Goal: Task Accomplishment & Management: Complete application form

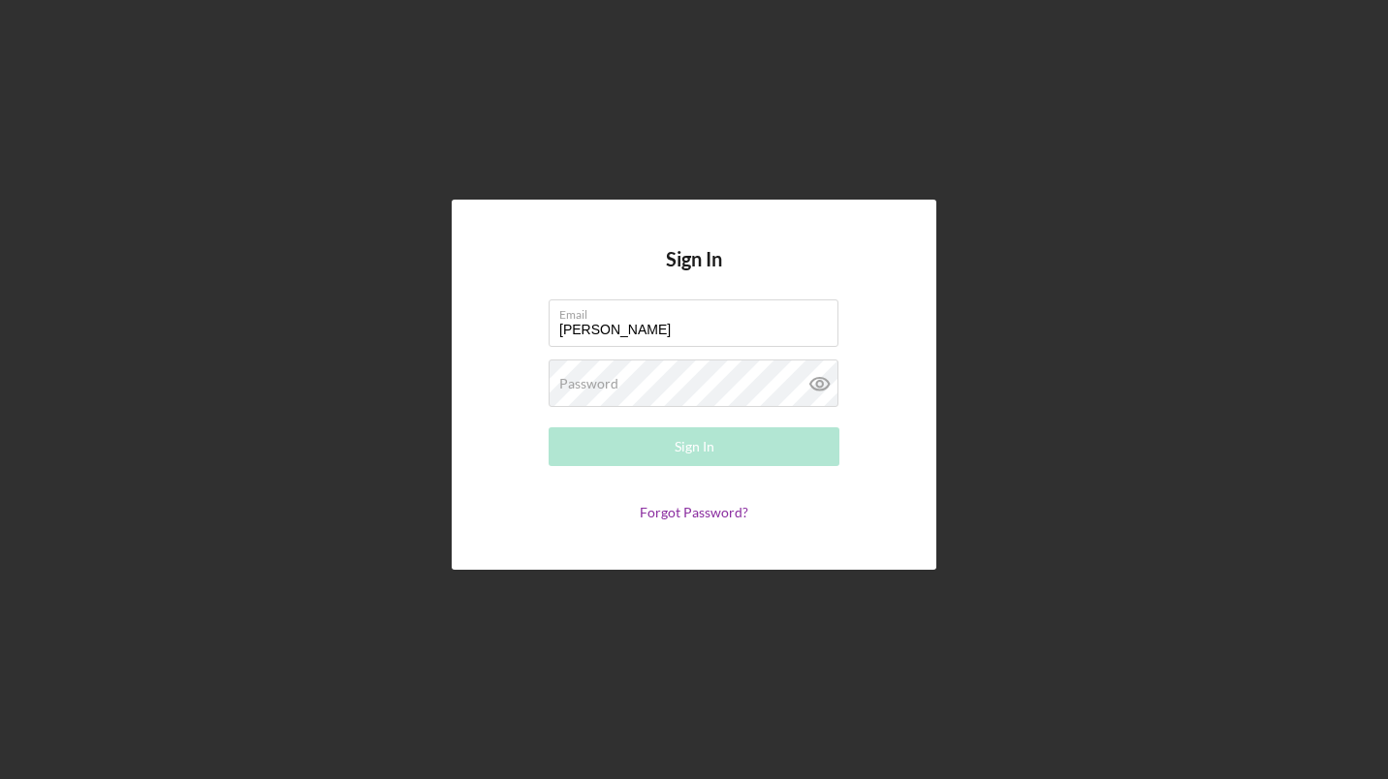
type input "[PERSON_NAME][EMAIL_ADDRESS][DOMAIN_NAME]"
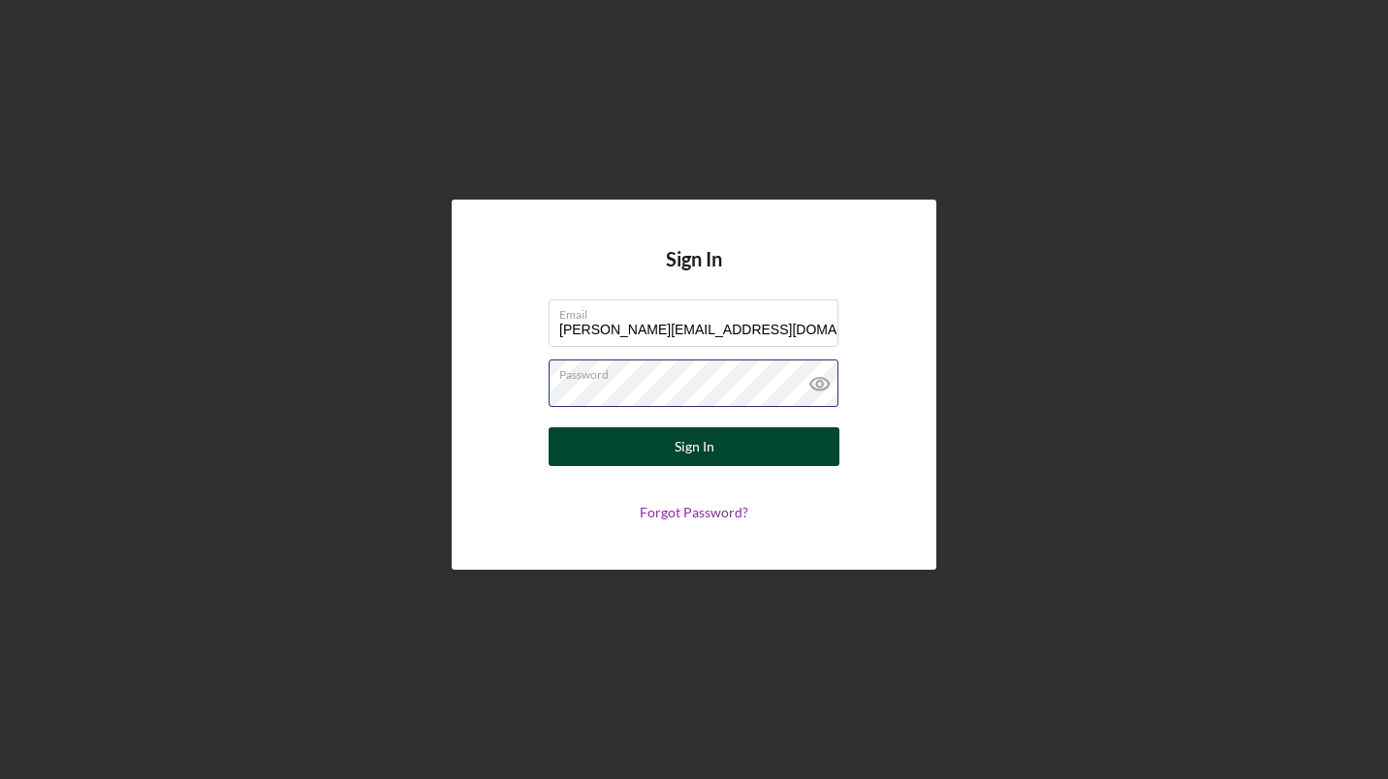
click at [549, 427] on button "Sign In" at bounding box center [694, 446] width 291 height 39
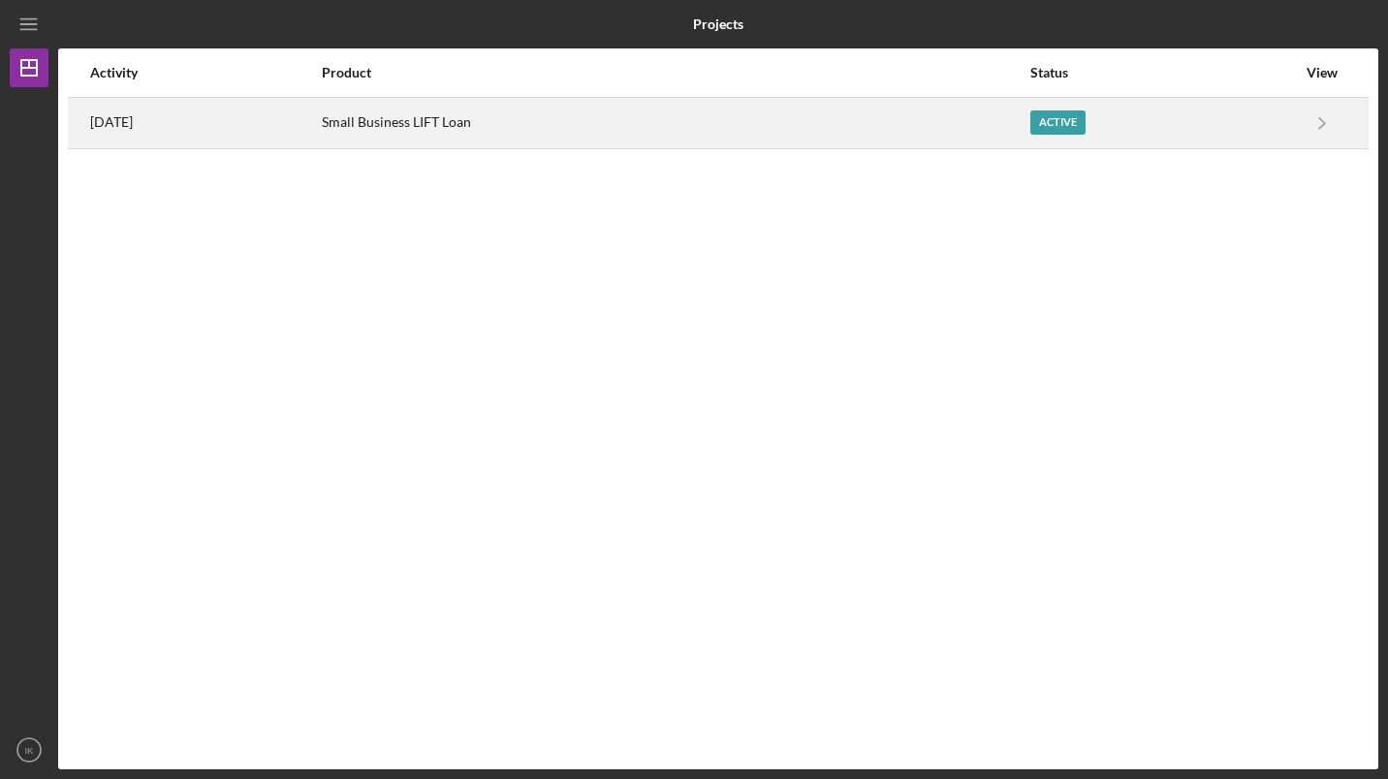
click at [1069, 130] on div "Active" at bounding box center [1057, 122] width 55 height 24
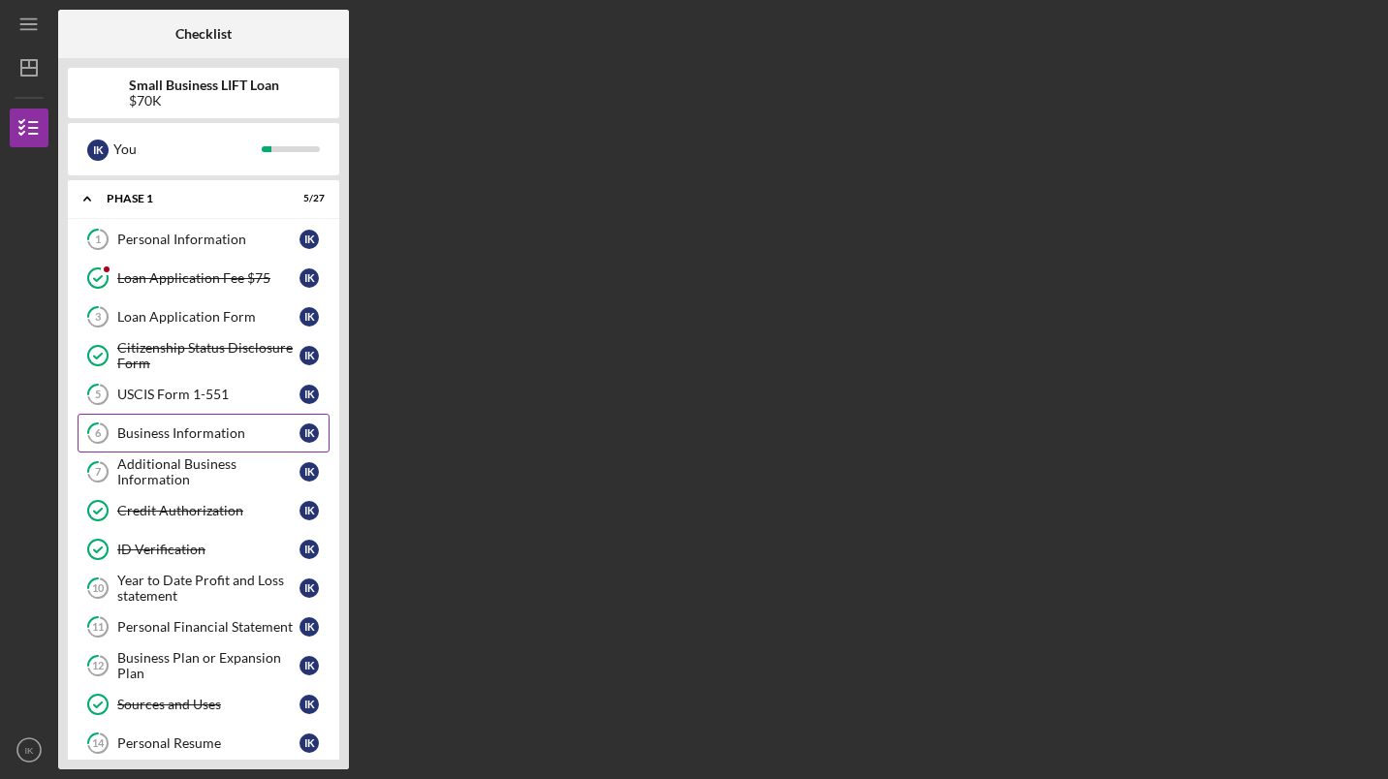
click at [219, 428] on div "Business Information" at bounding box center [208, 434] width 182 height 16
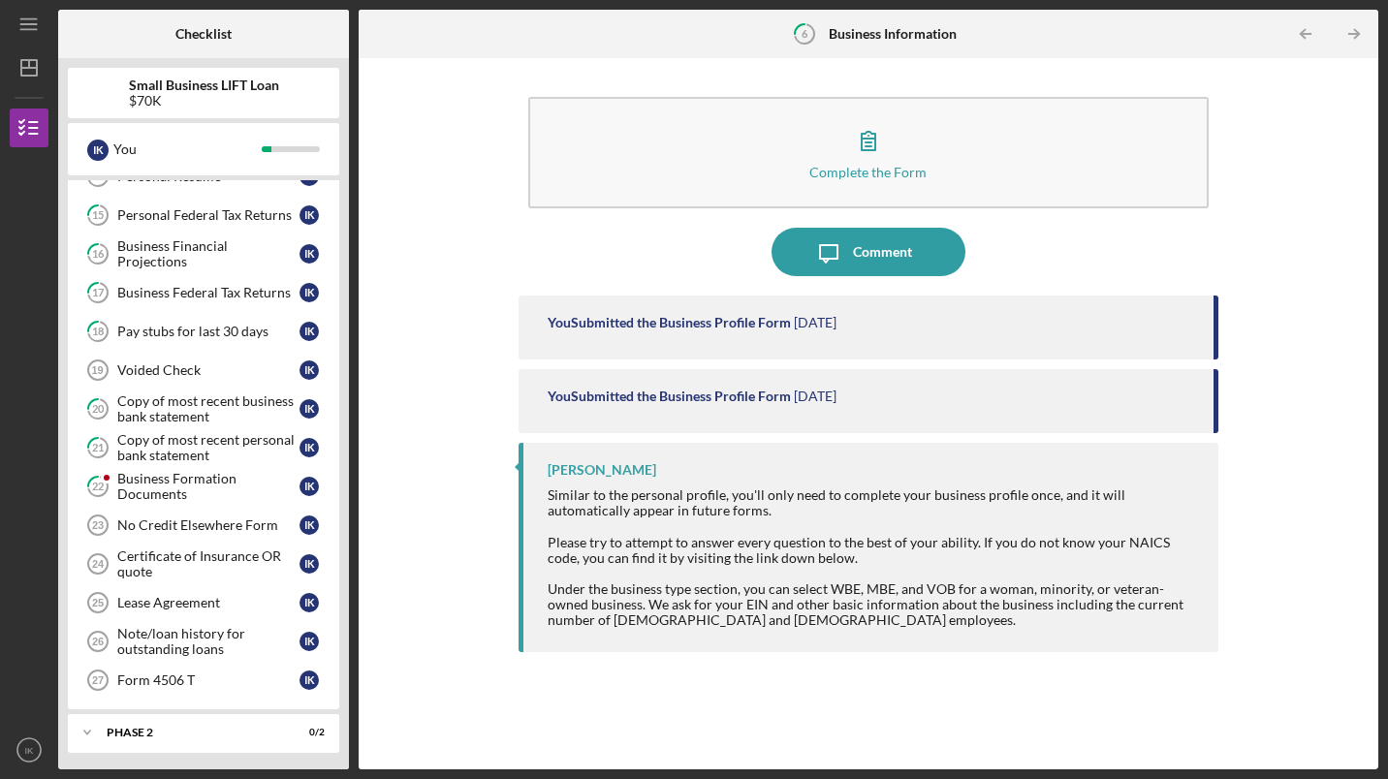
scroll to position [570, 0]
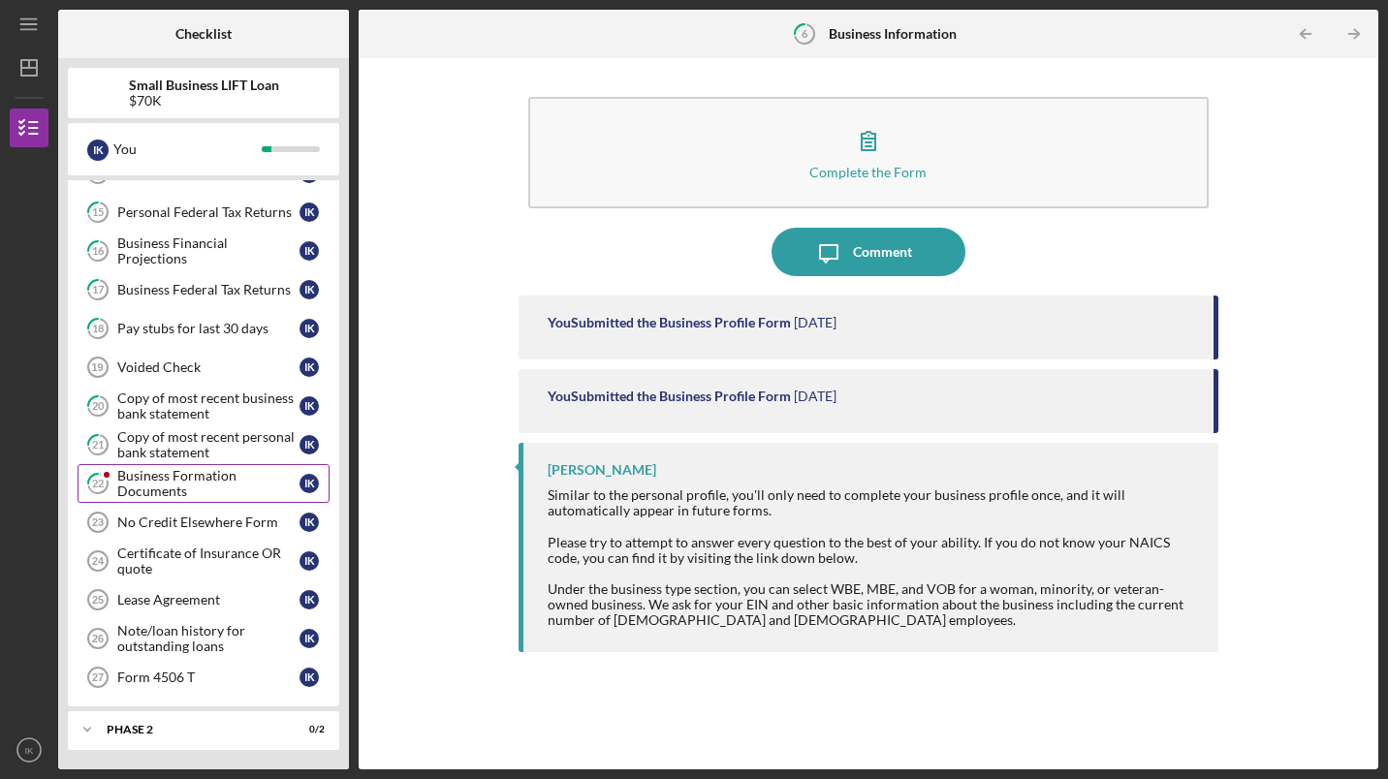
click at [162, 485] on div "Business Formation Documents" at bounding box center [208, 483] width 182 height 31
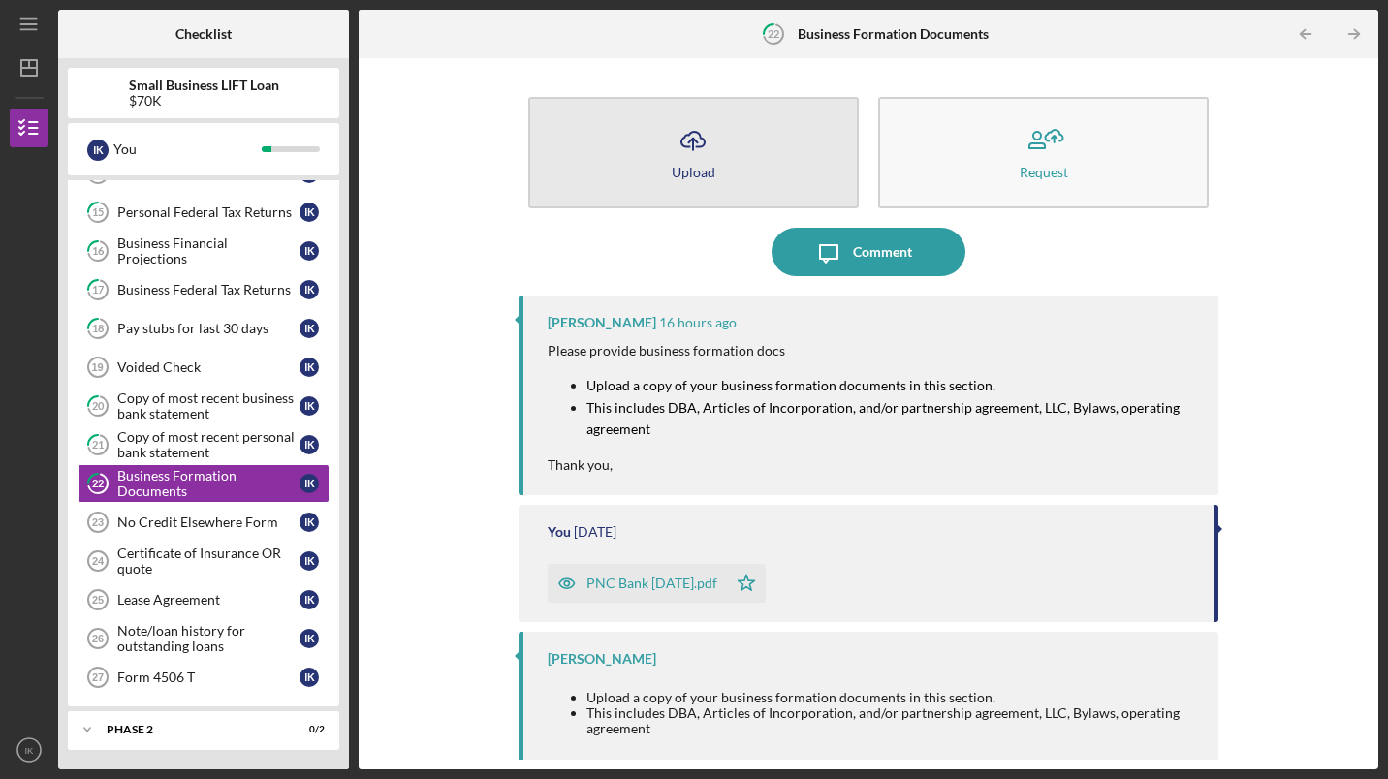
click at [694, 142] on polyline "button" at bounding box center [693, 141] width 9 height 5
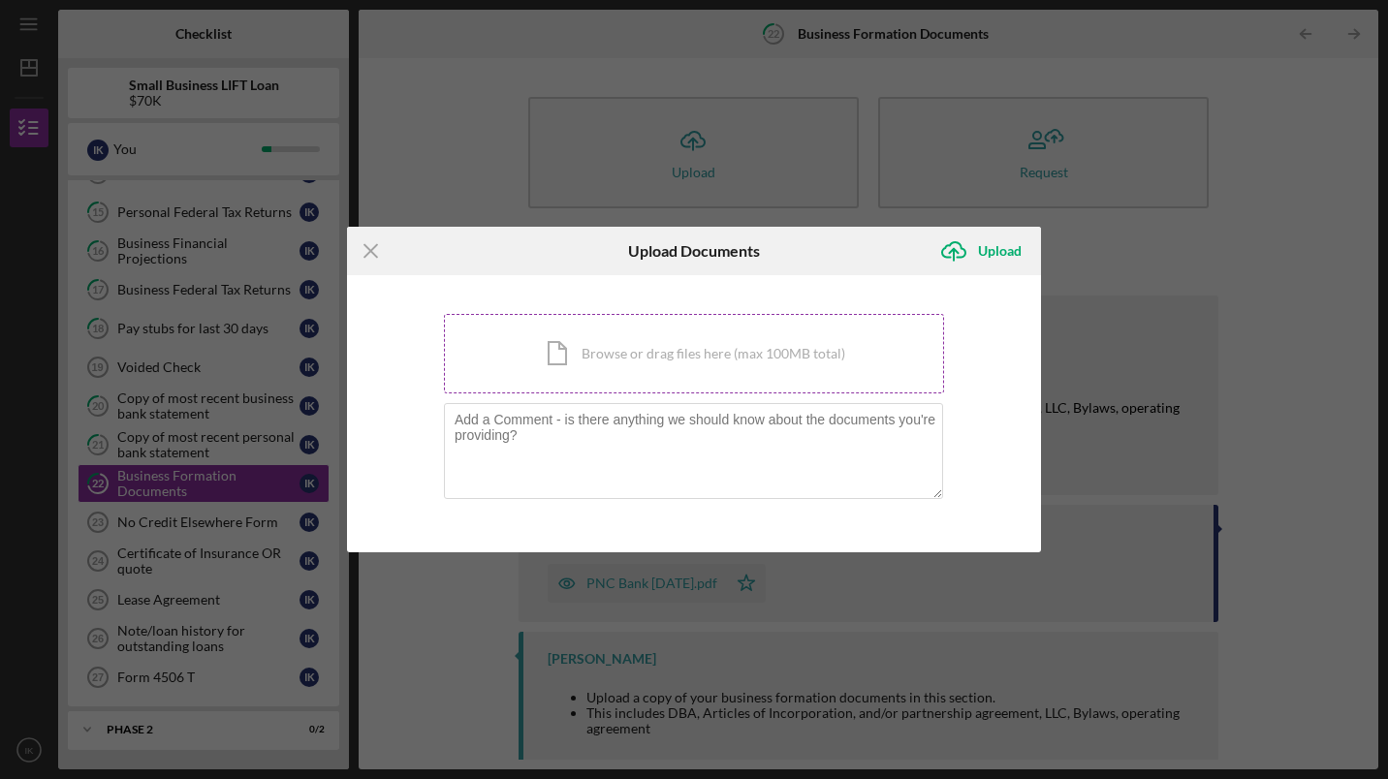
click at [612, 349] on div "Icon/Document Browse or drag files here (max 100MB total) Tap to choose files o…" at bounding box center [694, 353] width 500 height 79
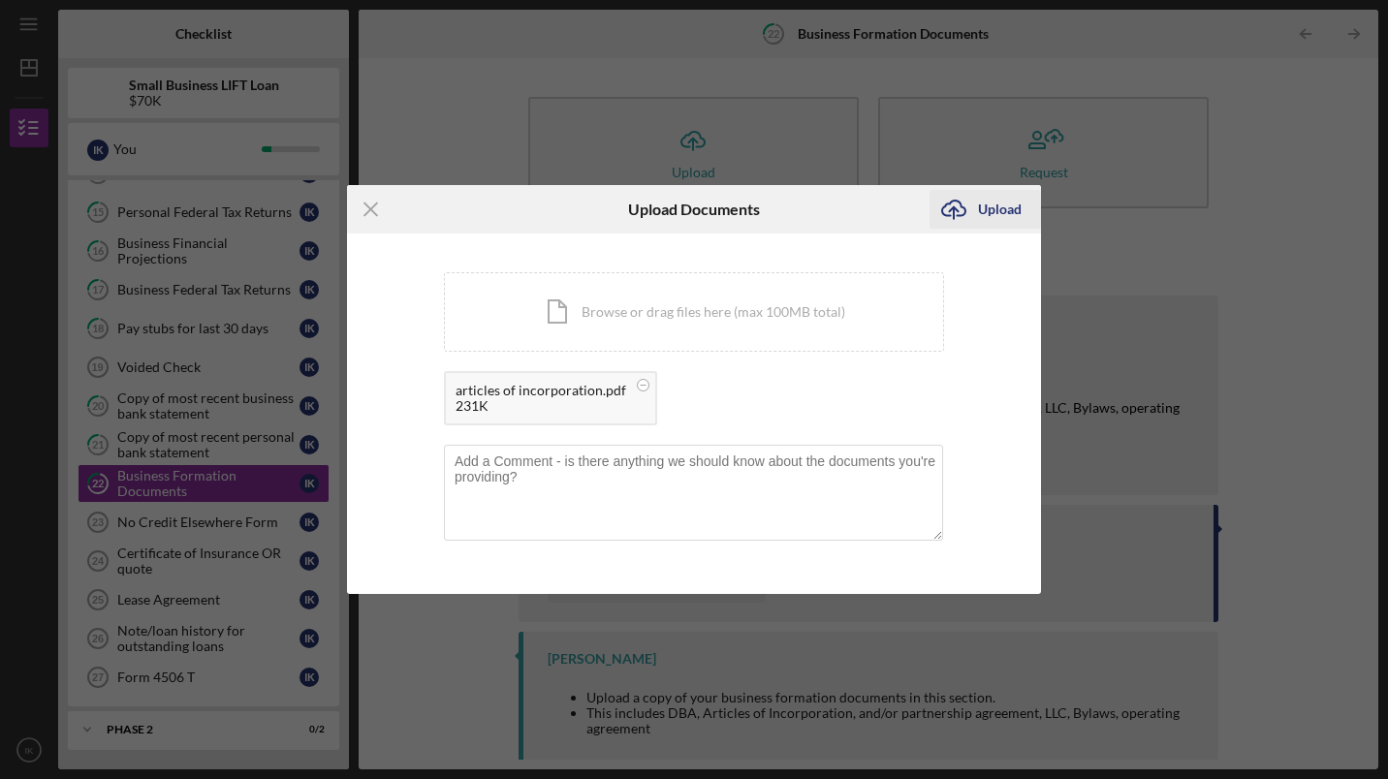
click at [993, 205] on div "Upload" at bounding box center [1000, 209] width 44 height 39
